Goal: Transaction & Acquisition: Download file/media

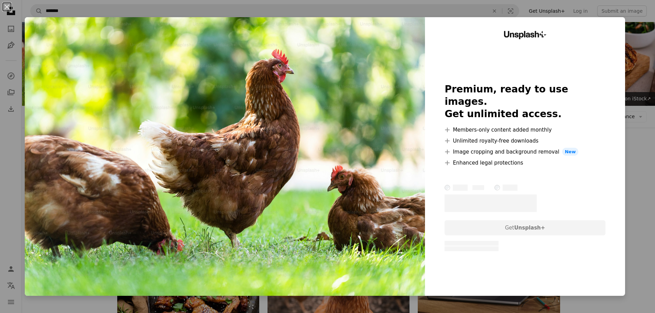
scroll to position [447, 0]
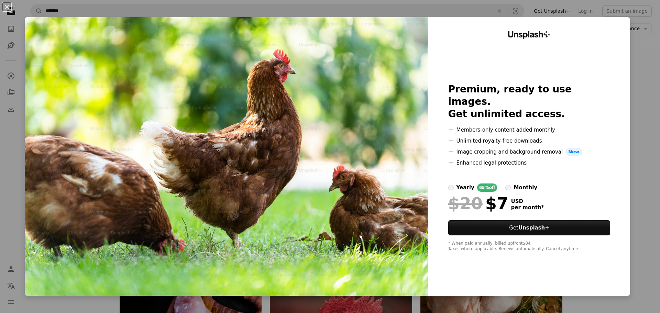
click at [631, 100] on div "An X shape Unsplash+ Premium, ready to use images. Get unlimited access. A plus…" at bounding box center [330, 156] width 660 height 313
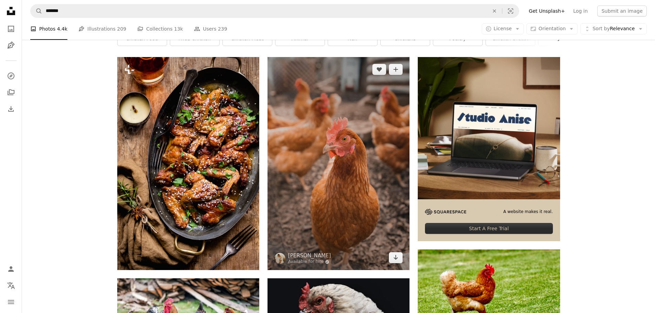
scroll to position [138, 0]
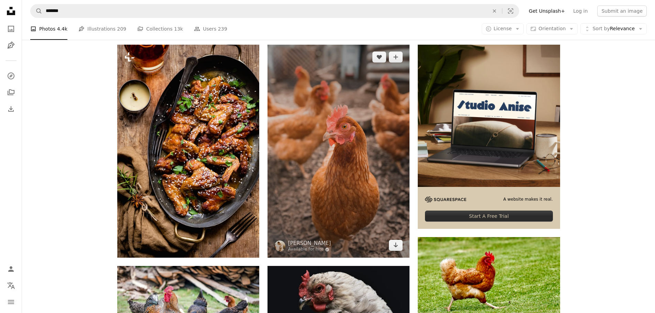
click at [357, 156] on img at bounding box center [339, 151] width 142 height 213
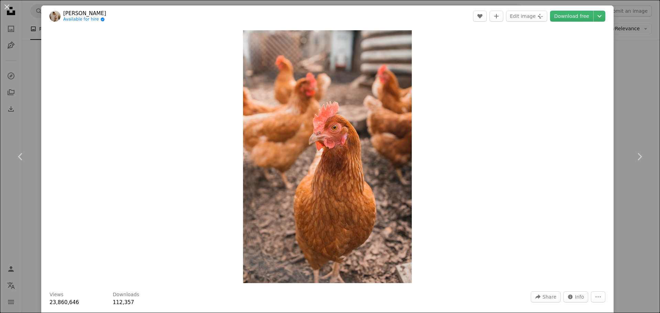
click at [620, 96] on div "An X shape Chevron left Chevron right [PERSON_NAME] Available for hire A checkm…" at bounding box center [330, 156] width 660 height 313
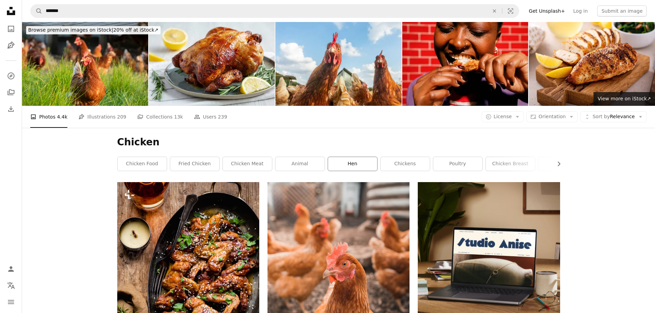
click at [348, 164] on link "hen" at bounding box center [352, 164] width 49 height 14
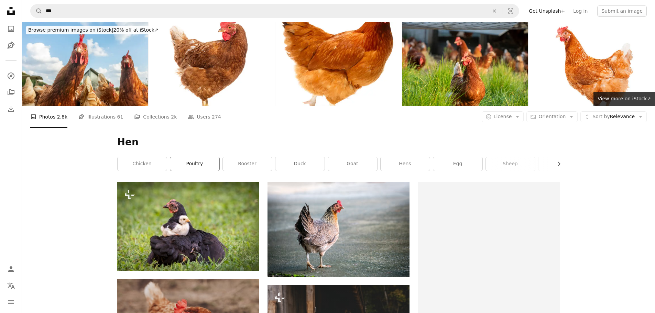
click at [201, 164] on link "poultry" at bounding box center [194, 164] width 49 height 14
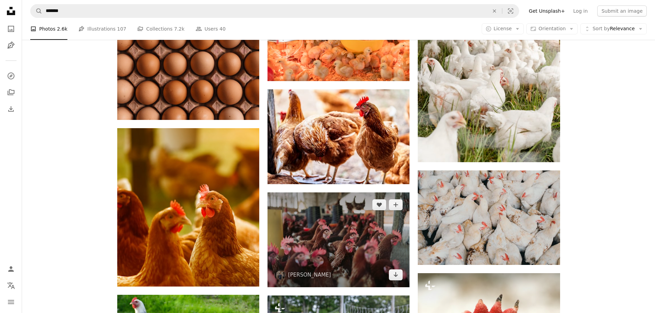
scroll to position [619, 0]
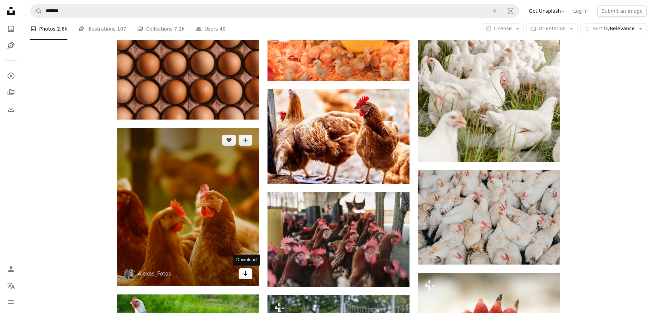
click at [250, 273] on link "Arrow pointing down" at bounding box center [246, 274] width 14 height 11
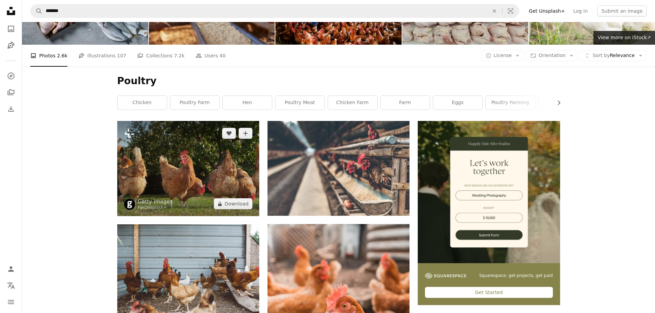
scroll to position [0, 0]
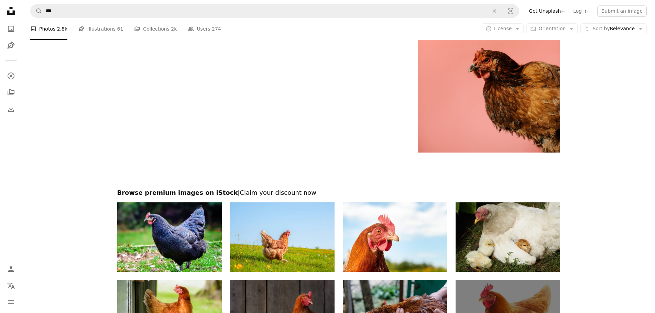
scroll to position [1135, 0]
